Goal: Task Accomplishment & Management: Manage account settings

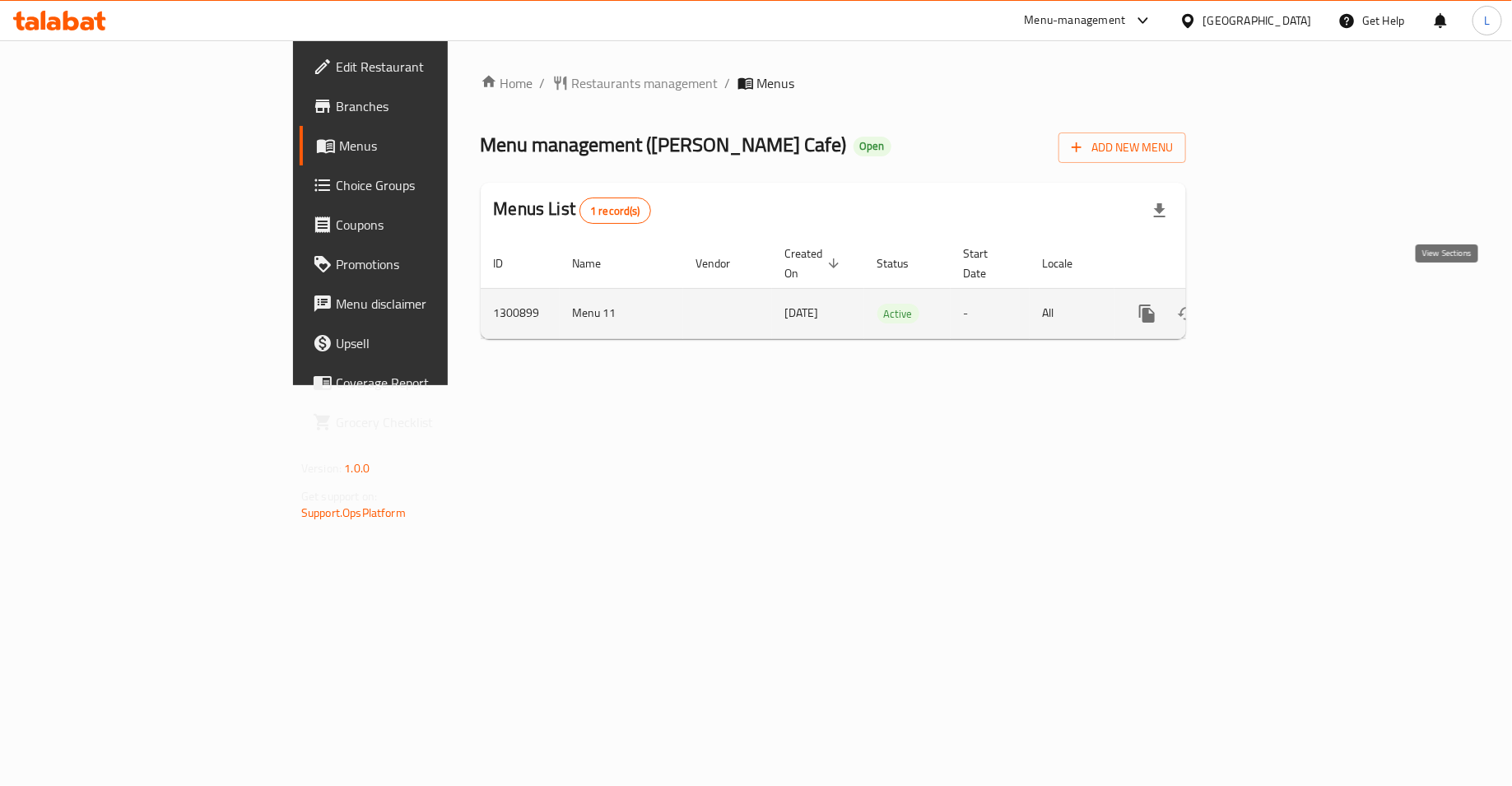
click at [1286, 304] on link "enhanced table" at bounding box center [1267, 314] width 40 height 40
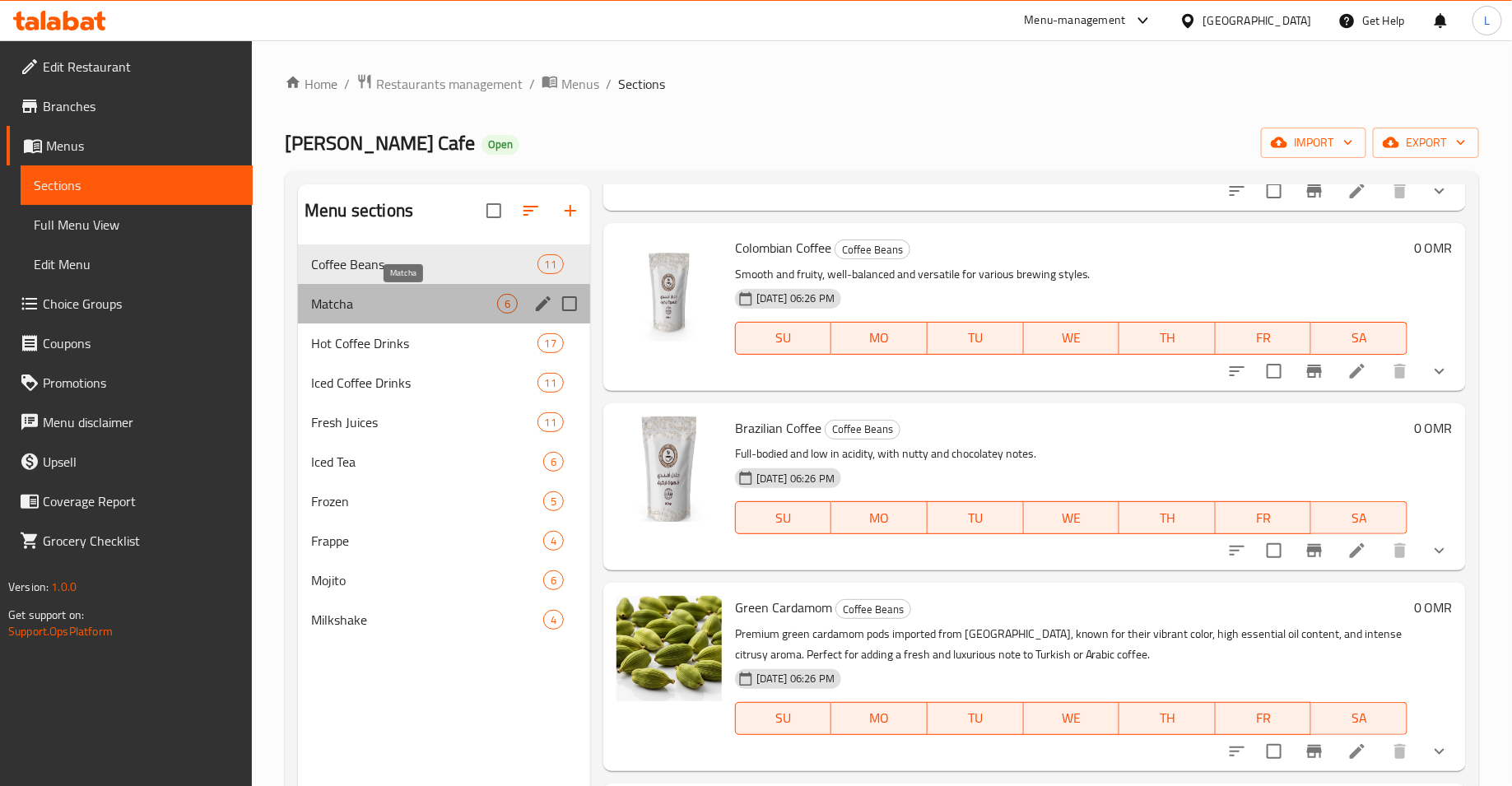
click at [356, 299] on span "Matcha" at bounding box center [404, 304] width 187 height 20
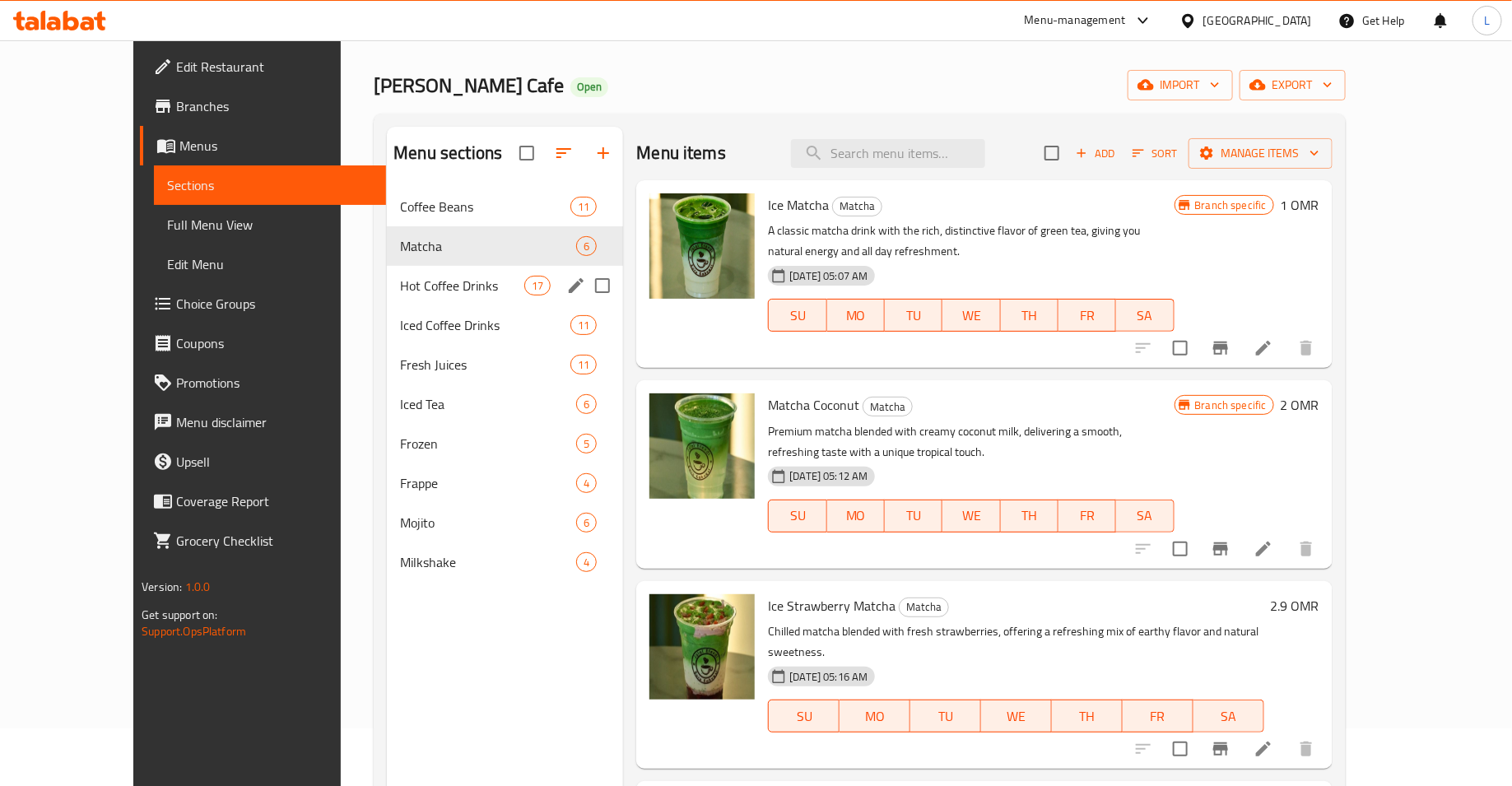
scroll to position [57, 0]
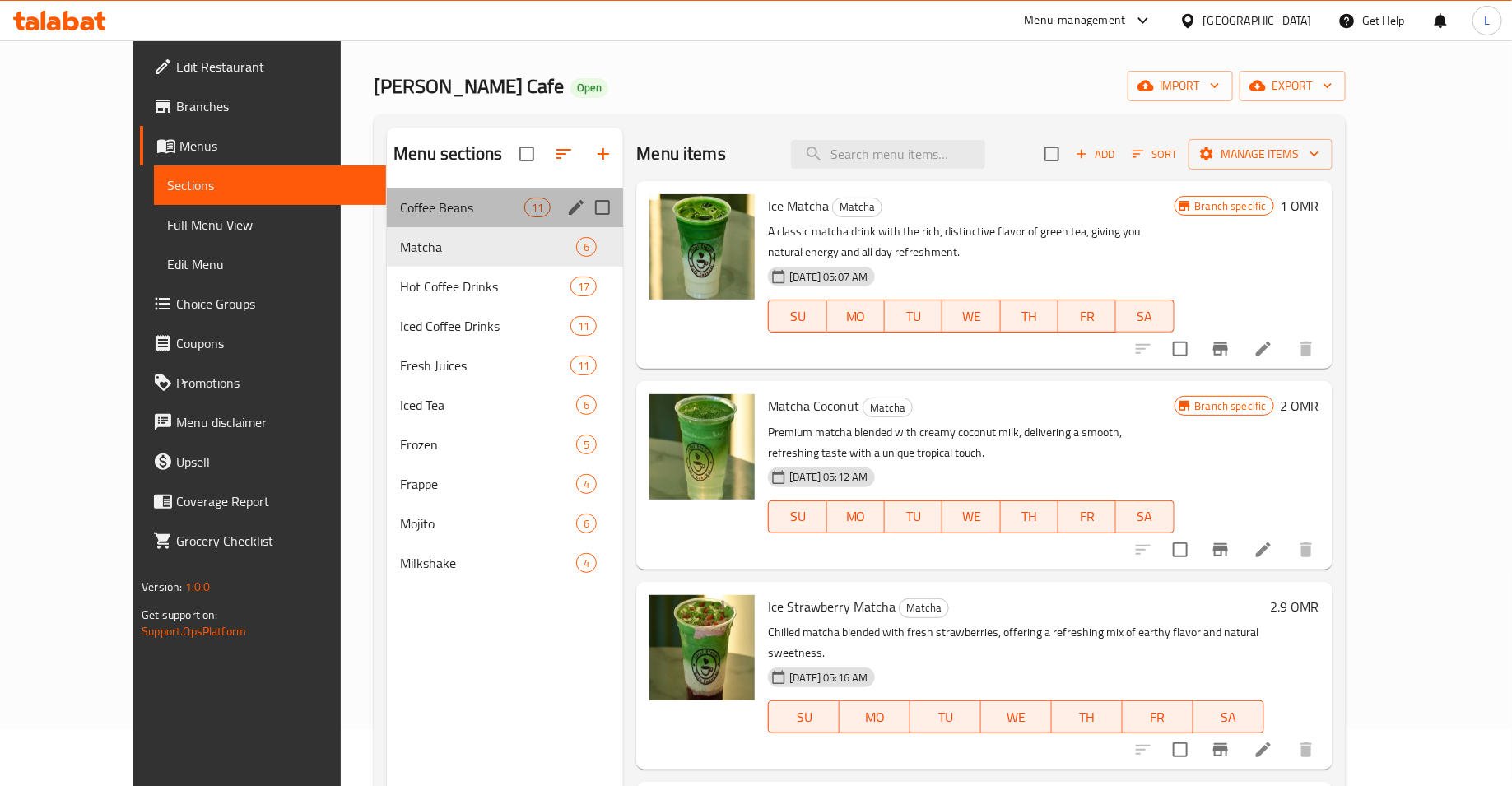
click at [387, 195] on div "Coffee Beans 11" at bounding box center [505, 207] width 236 height 40
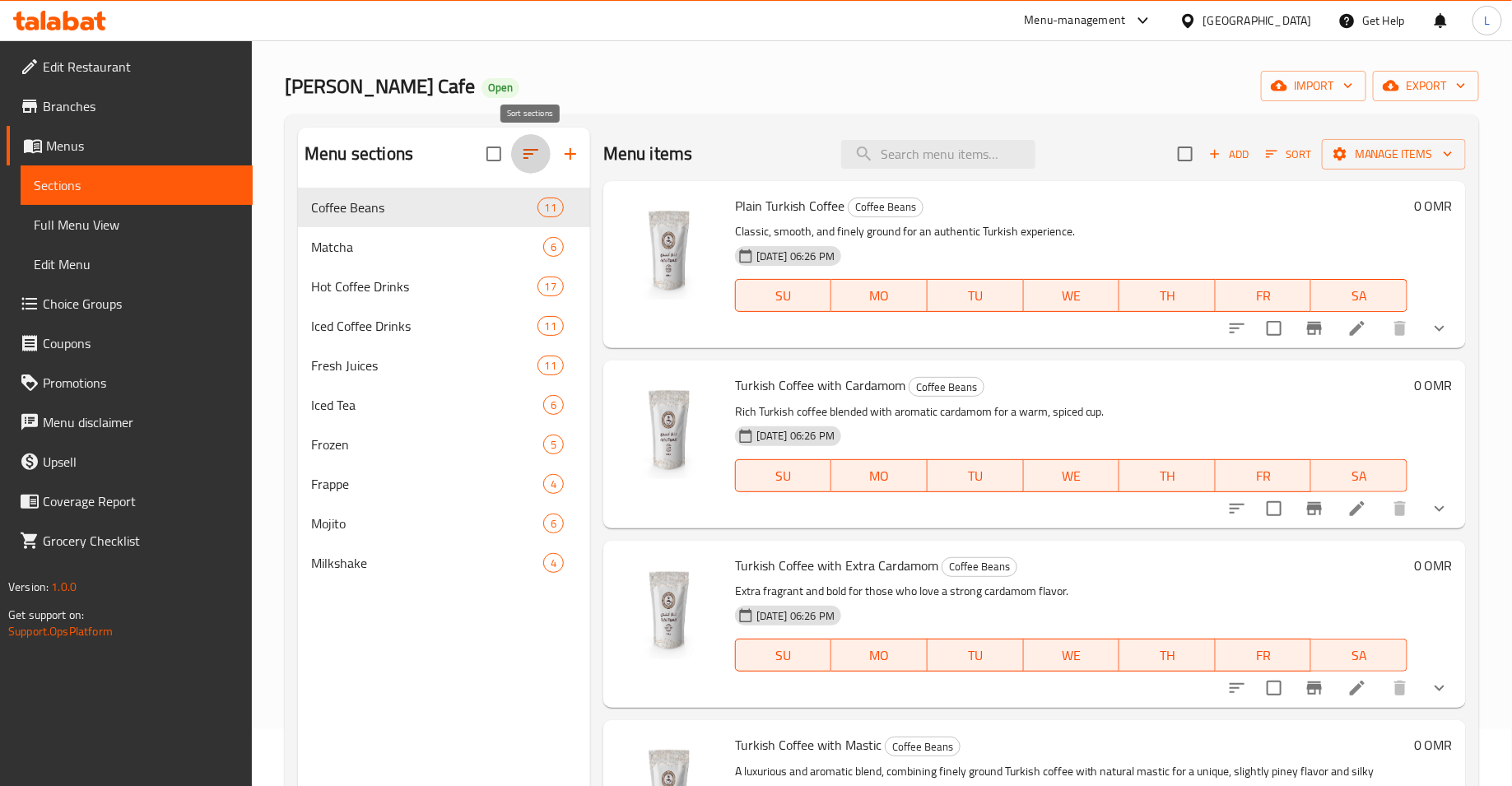
click at [522, 157] on icon "button" at bounding box center [531, 153] width 20 height 20
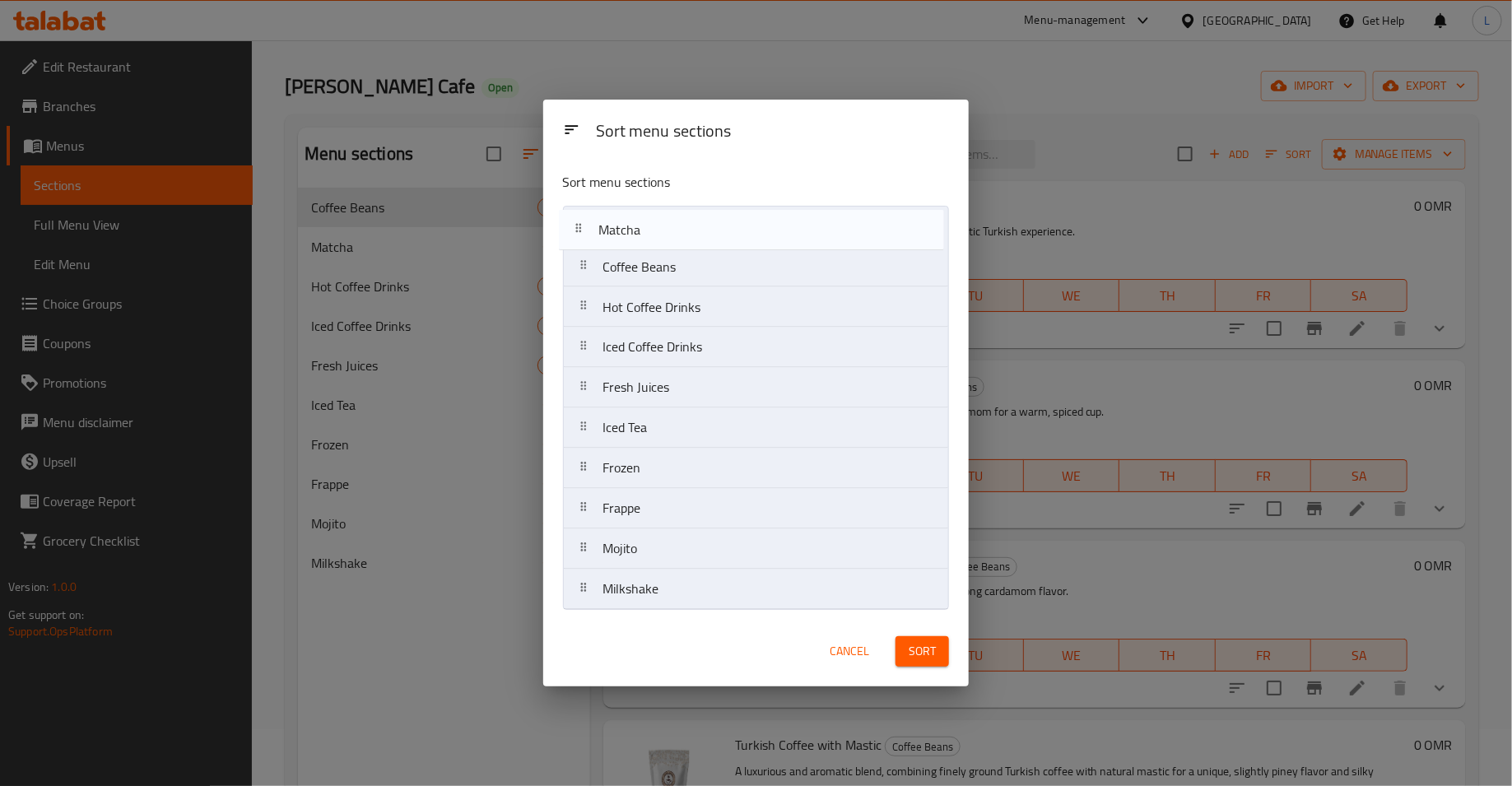
drag, startPoint x: 663, startPoint y: 276, endPoint x: 658, endPoint y: 226, distance: 50.2
click at [658, 226] on nav "Coffee Beans Matcha Hot Coffee Drinks Iced Coffee Drinks Fresh Juices Iced Tea …" at bounding box center [756, 408] width 387 height 405
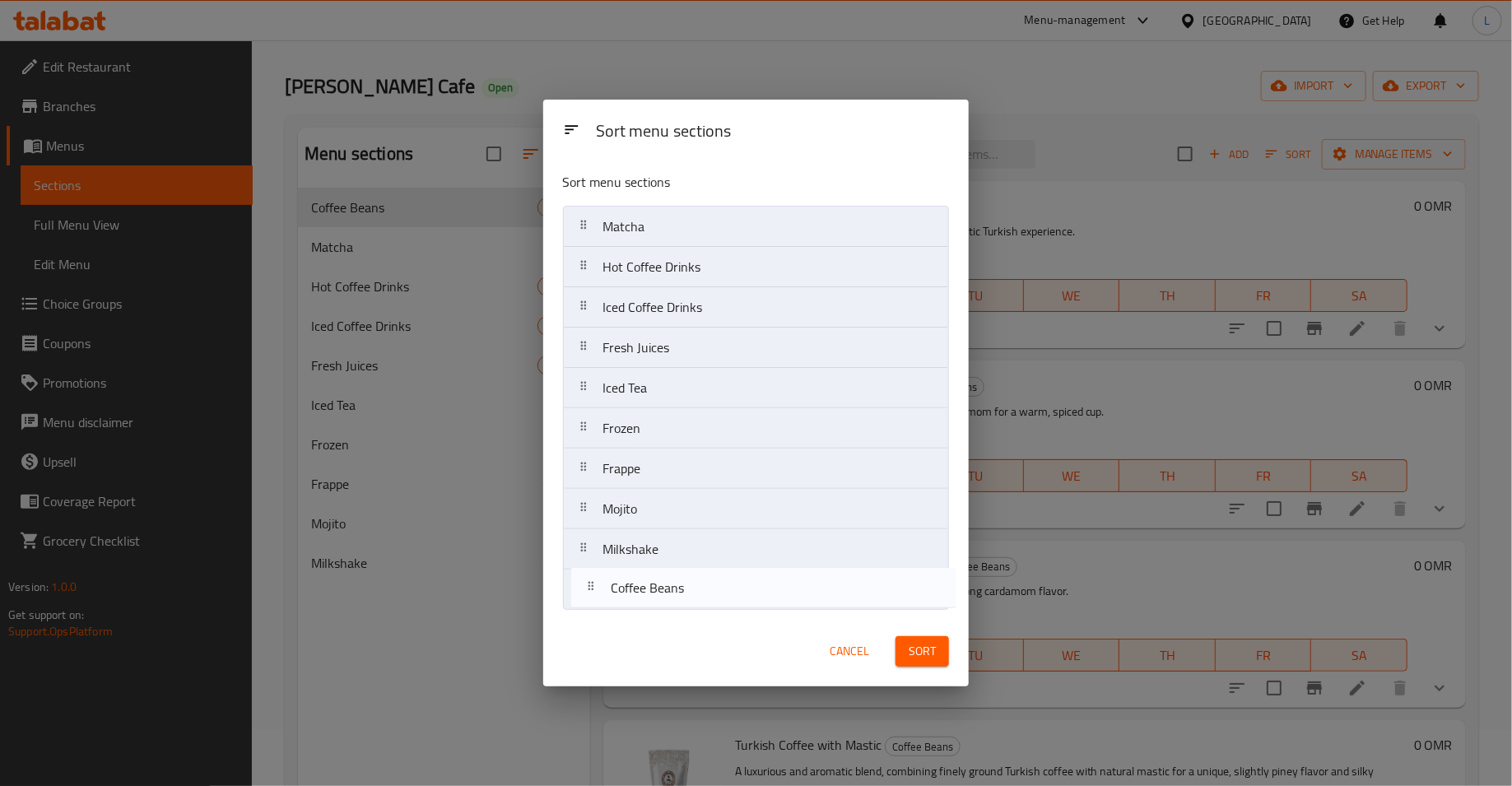
drag, startPoint x: 664, startPoint y: 255, endPoint x: 672, endPoint y: 583, distance: 328.1
click at [672, 583] on nav "Matcha Coffee Beans Hot Coffee Drinks Iced Coffee Drinks Fresh Juices Iced Tea …" at bounding box center [756, 408] width 387 height 405
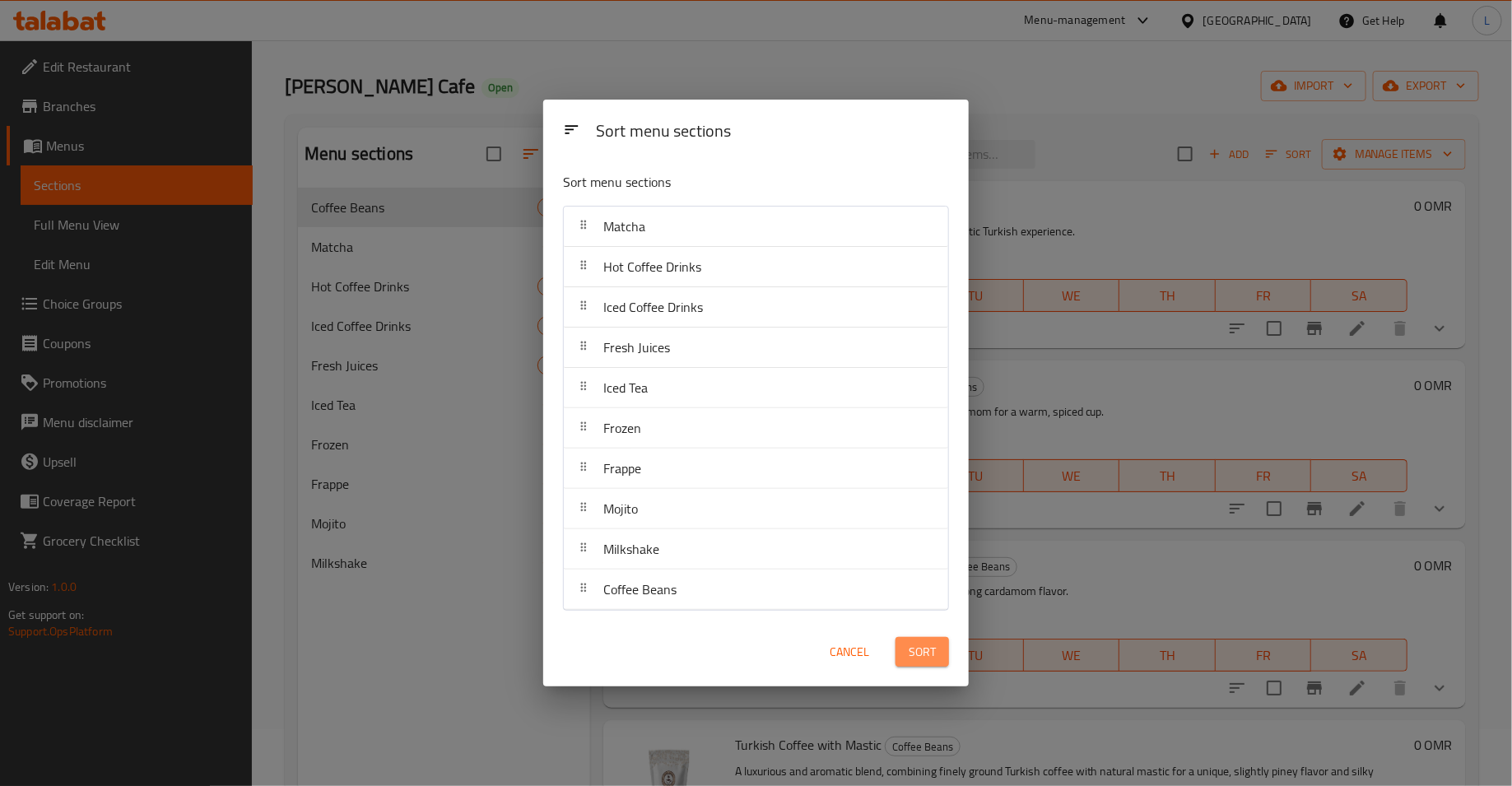
click at [910, 648] on span "Sort" at bounding box center [922, 653] width 28 height 21
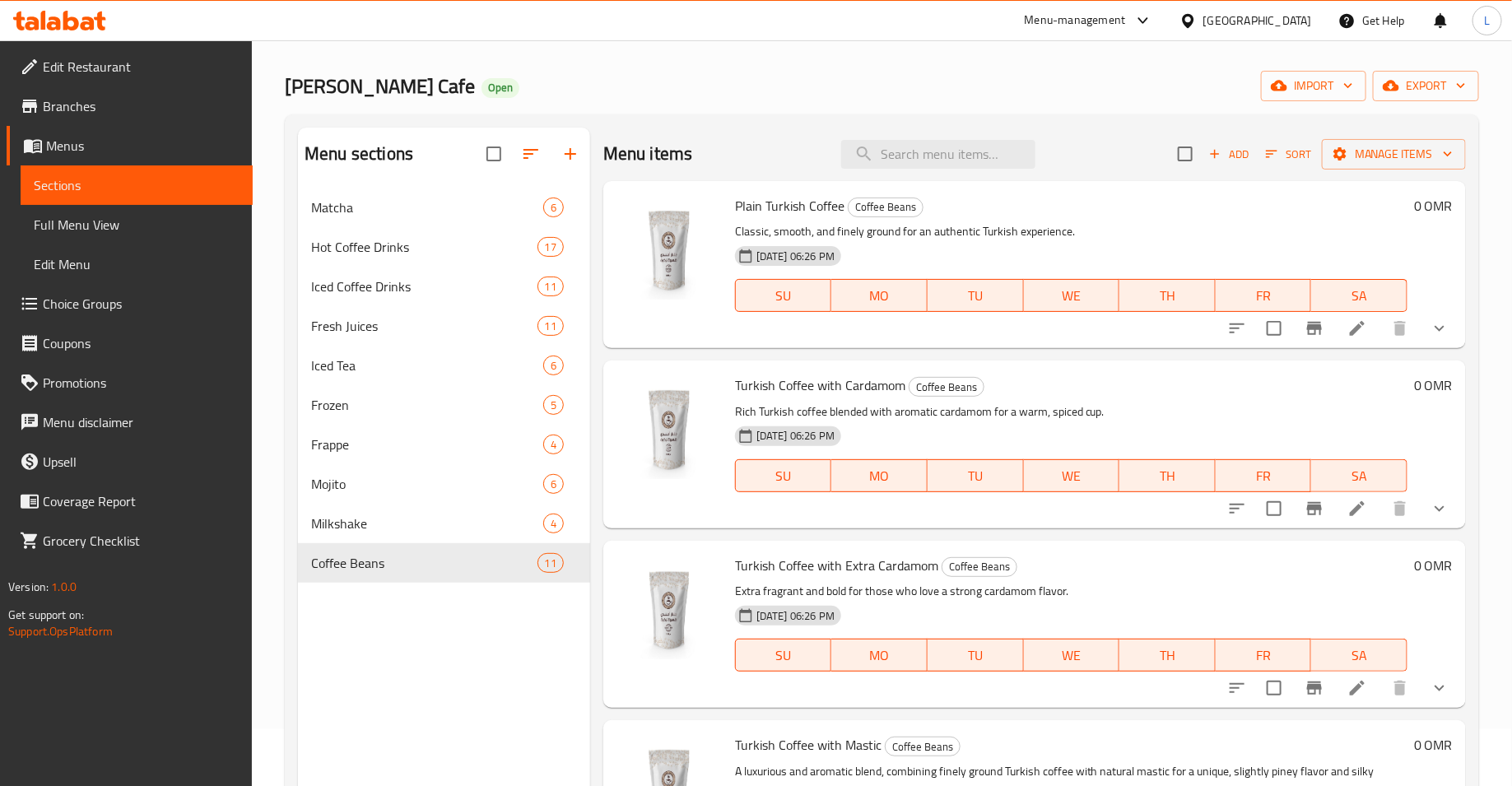
click at [70, 104] on span "Branches" at bounding box center [141, 106] width 197 height 20
